Goal: Task Accomplishment & Management: Use online tool/utility

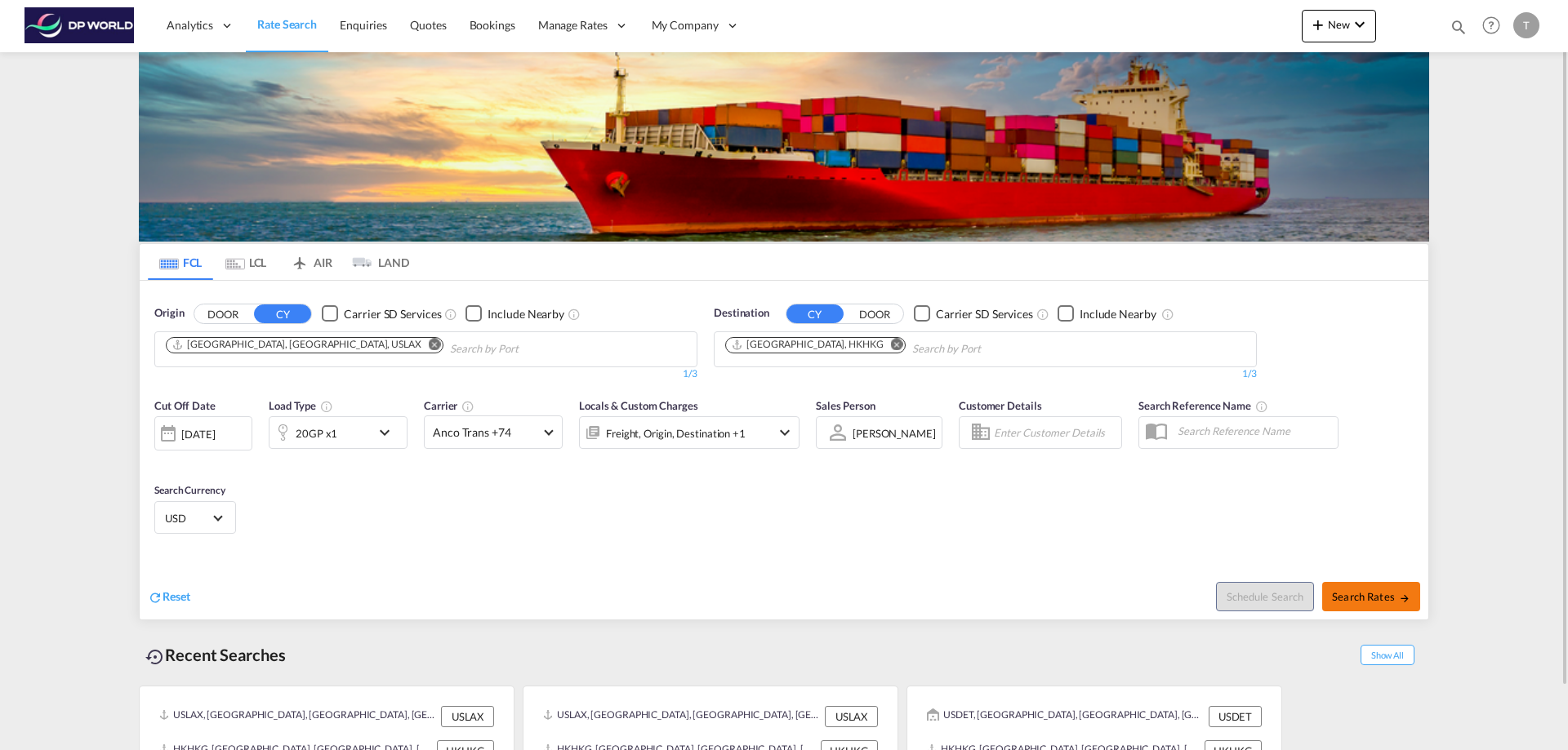
click at [1370, 595] on span "Search Rates" at bounding box center [1370, 597] width 78 height 13
type input "USLAX to HKHKG / [DATE]"
